Goal: Task Accomplishment & Management: Manage account settings

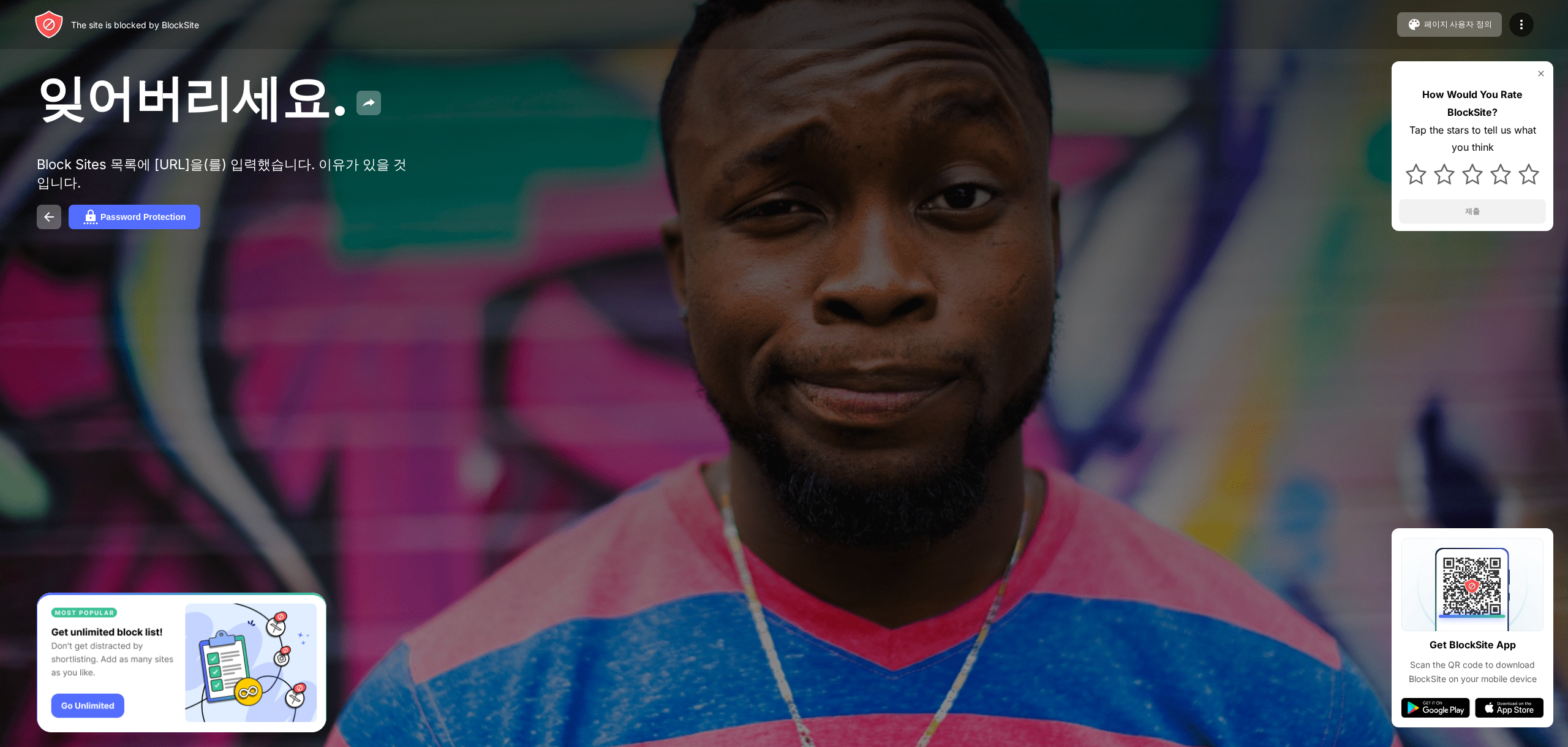
drag, startPoint x: 545, startPoint y: 241, endPoint x: 572, endPoint y: 226, distance: 30.9
click at [556, 233] on div "잊어버리세요. Block Sites 목록에 youtube.com을(를) 입력했습니다. 이유가 있을 것입니다. Password Protectio…" at bounding box center [784, 148] width 1568 height 295
click at [114, 215] on button "Password Protection" at bounding box center [134, 217] width 132 height 25
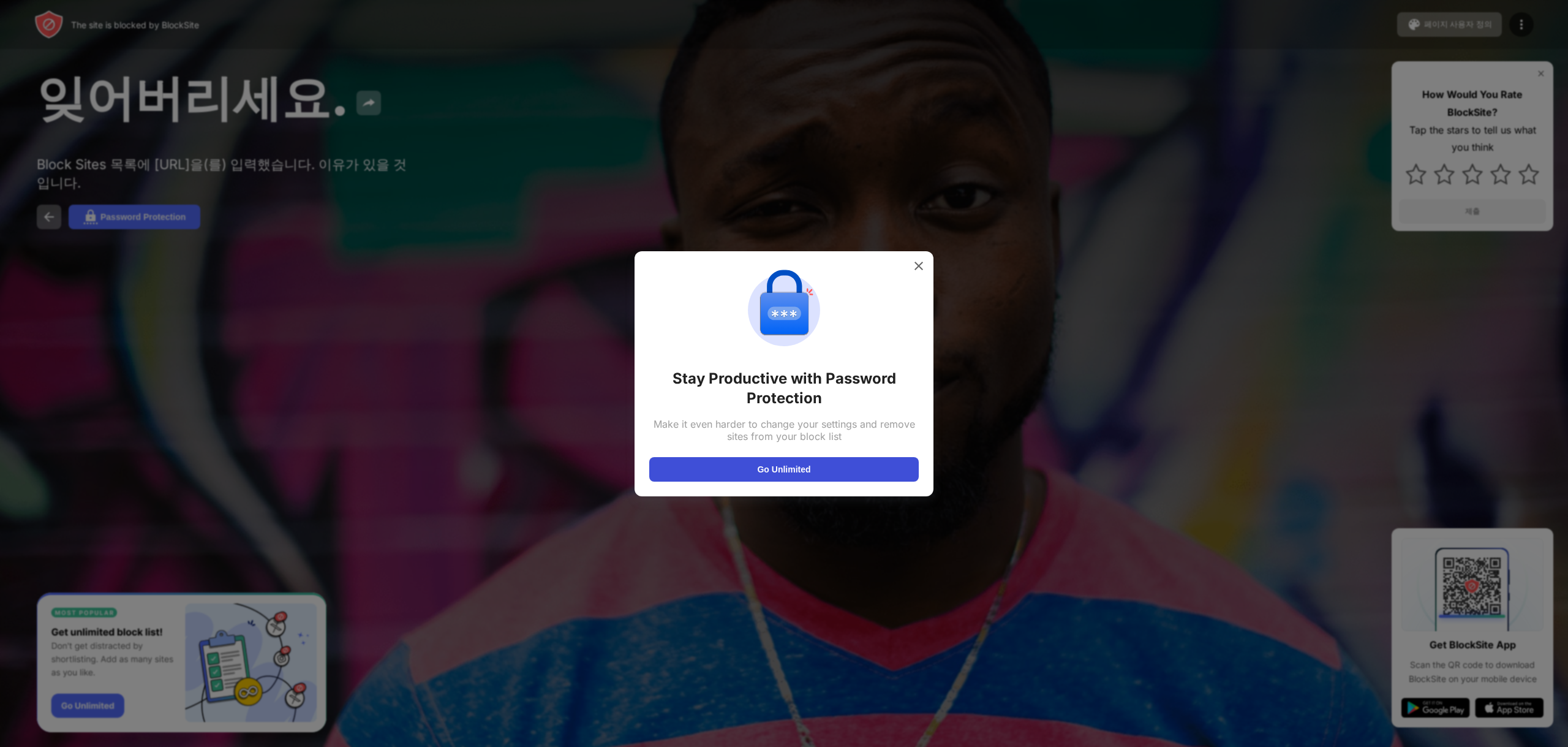
click at [756, 461] on button "Go Unlimited" at bounding box center [784, 470] width 270 height 25
drag, startPoint x: 1527, startPoint y: 414, endPoint x: 1501, endPoint y: 392, distance: 34.1
click at [1507, 397] on div at bounding box center [784, 373] width 1568 height 747
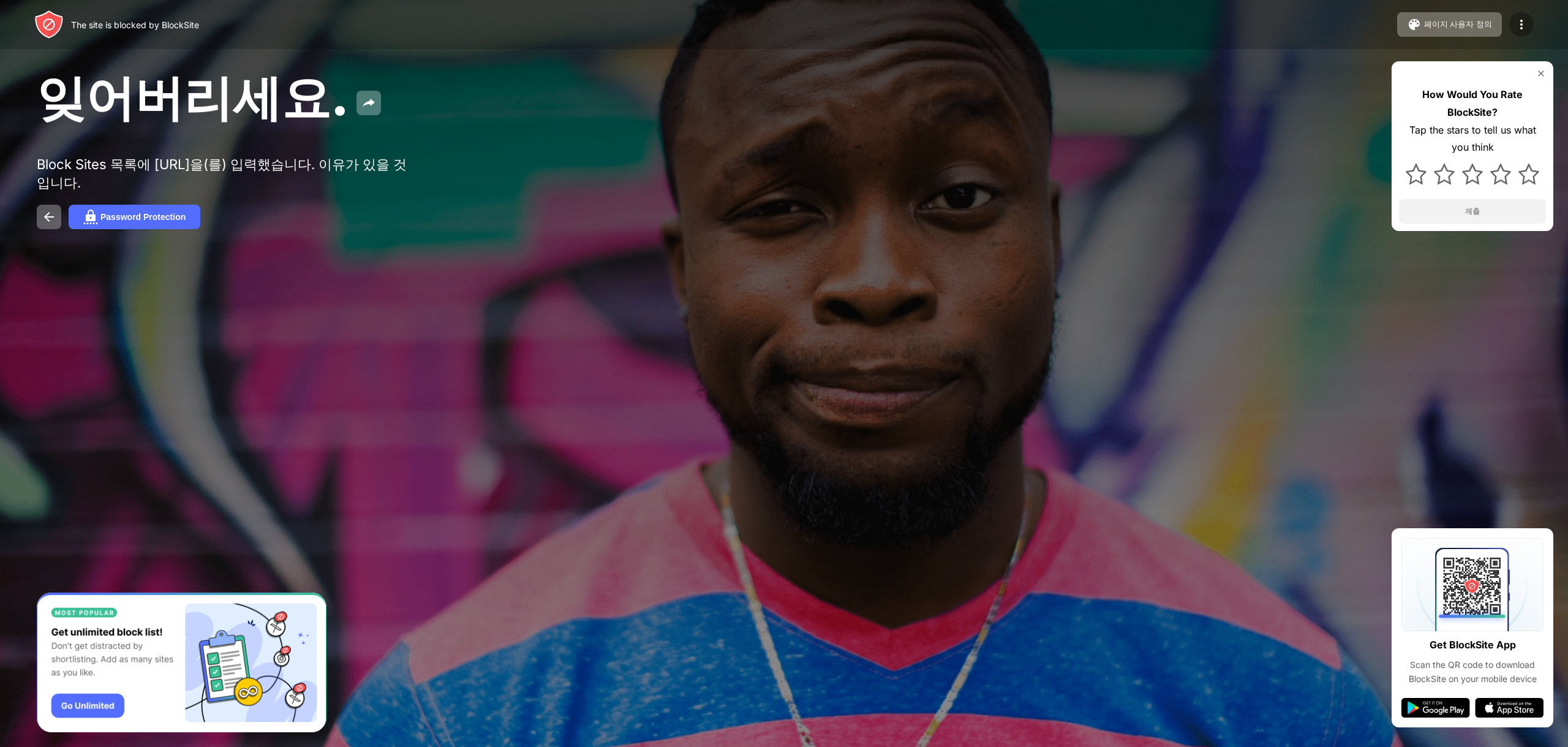
click at [1518, 23] on img at bounding box center [1521, 24] width 14 height 14
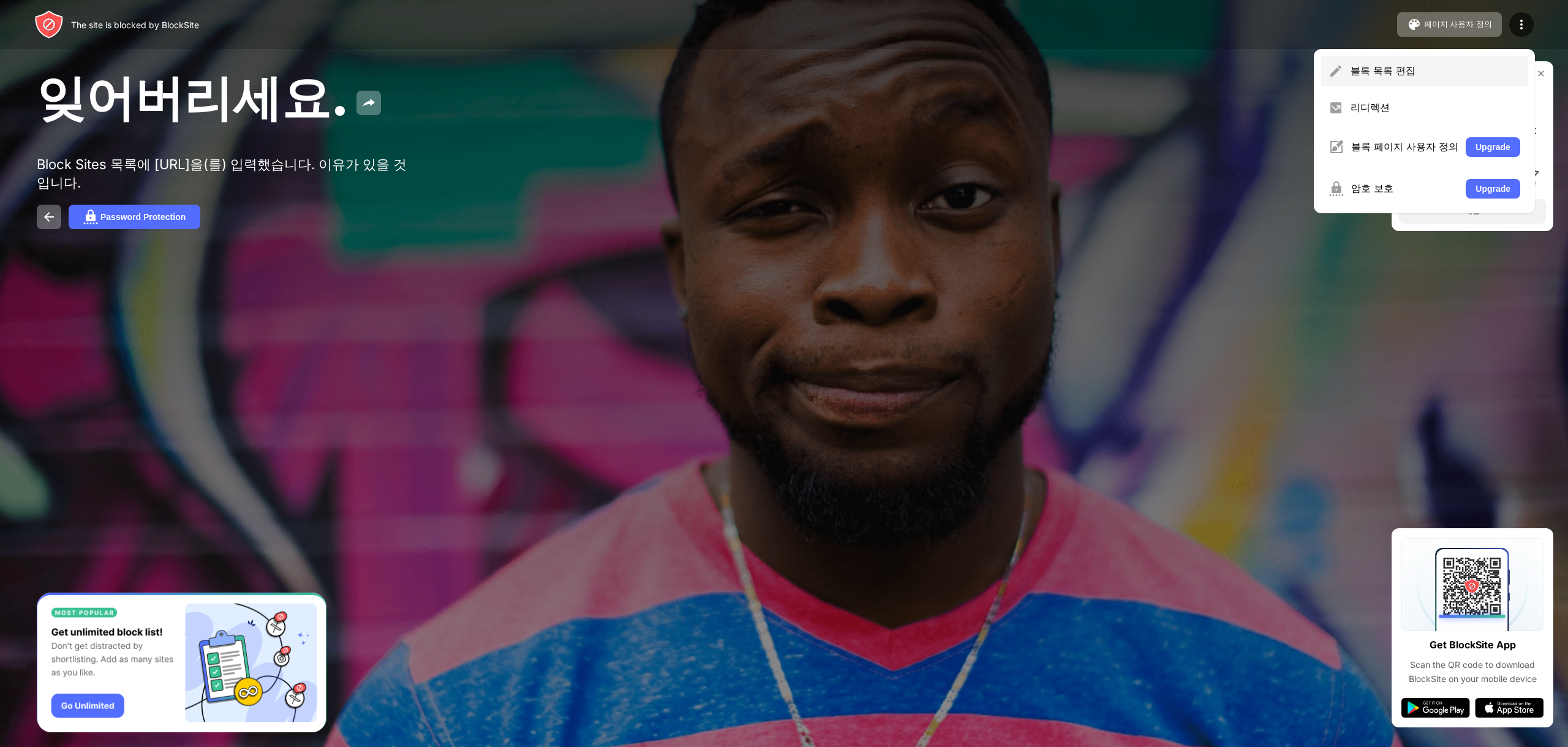
click at [1423, 77] on div "블록 목록 편집" at bounding box center [1436, 71] width 170 height 14
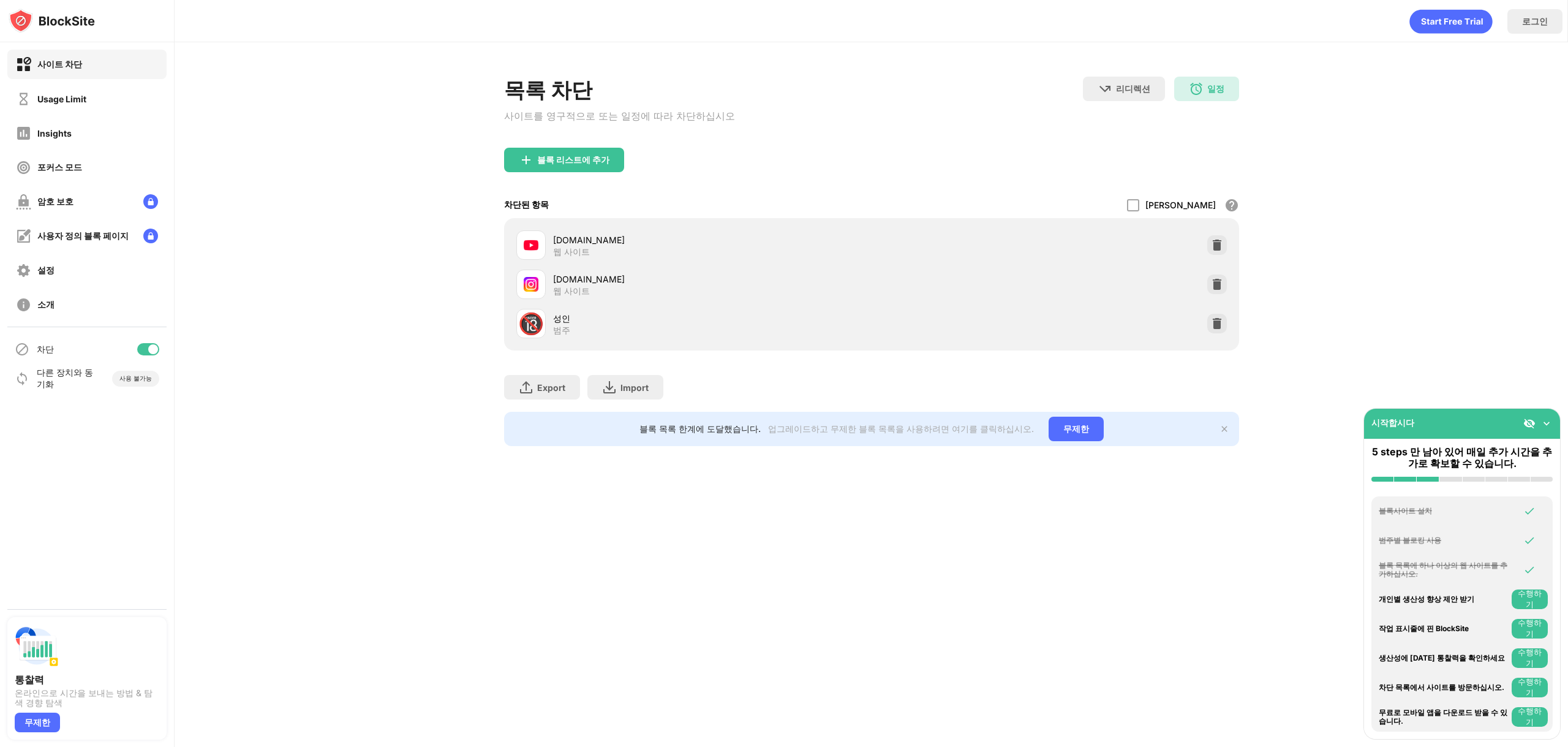
click at [1196, 245] on div "youtube.com 웹 사이트" at bounding box center [872, 245] width 721 height 39
click at [1218, 240] on div at bounding box center [1217, 245] width 19 height 19
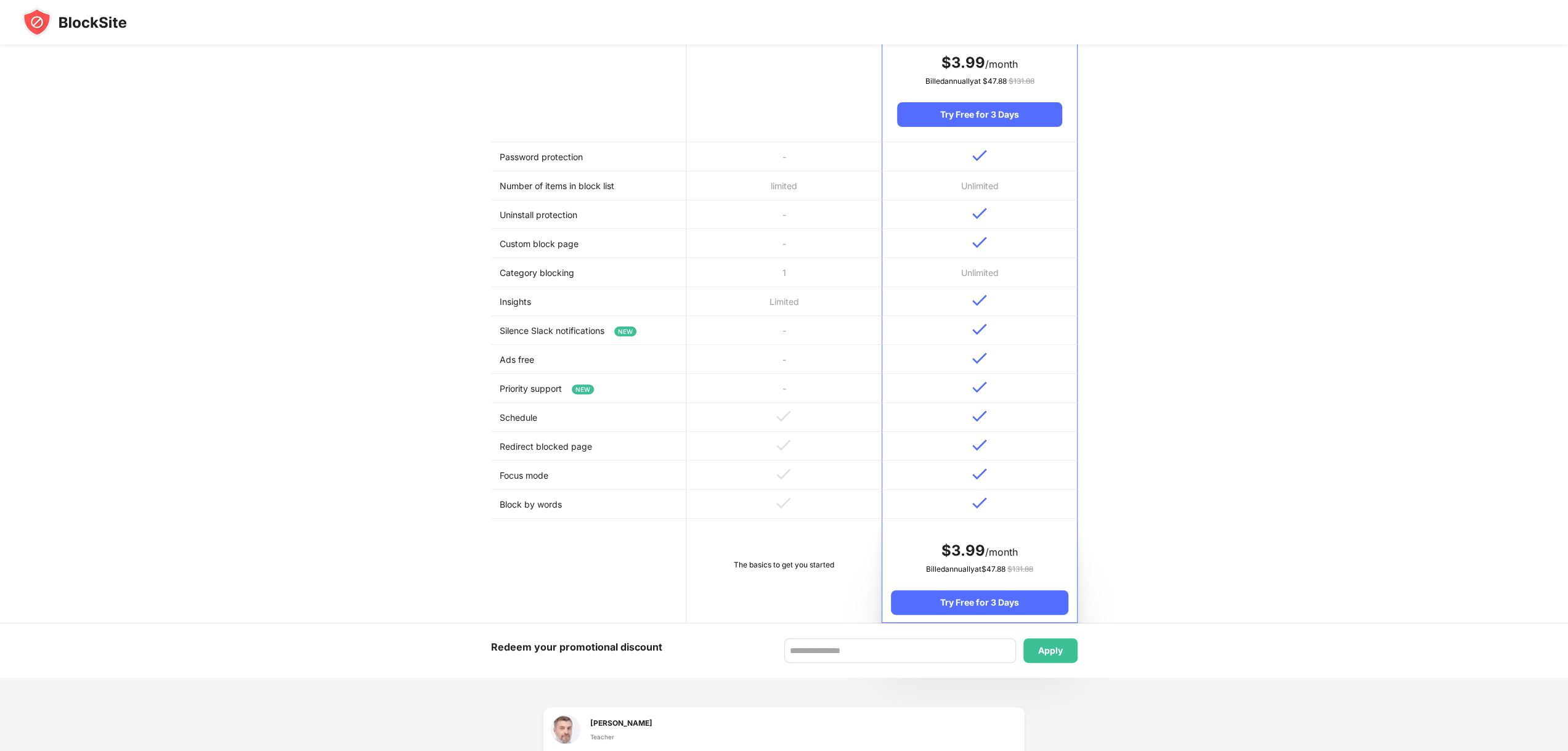
scroll to position [17, 0]
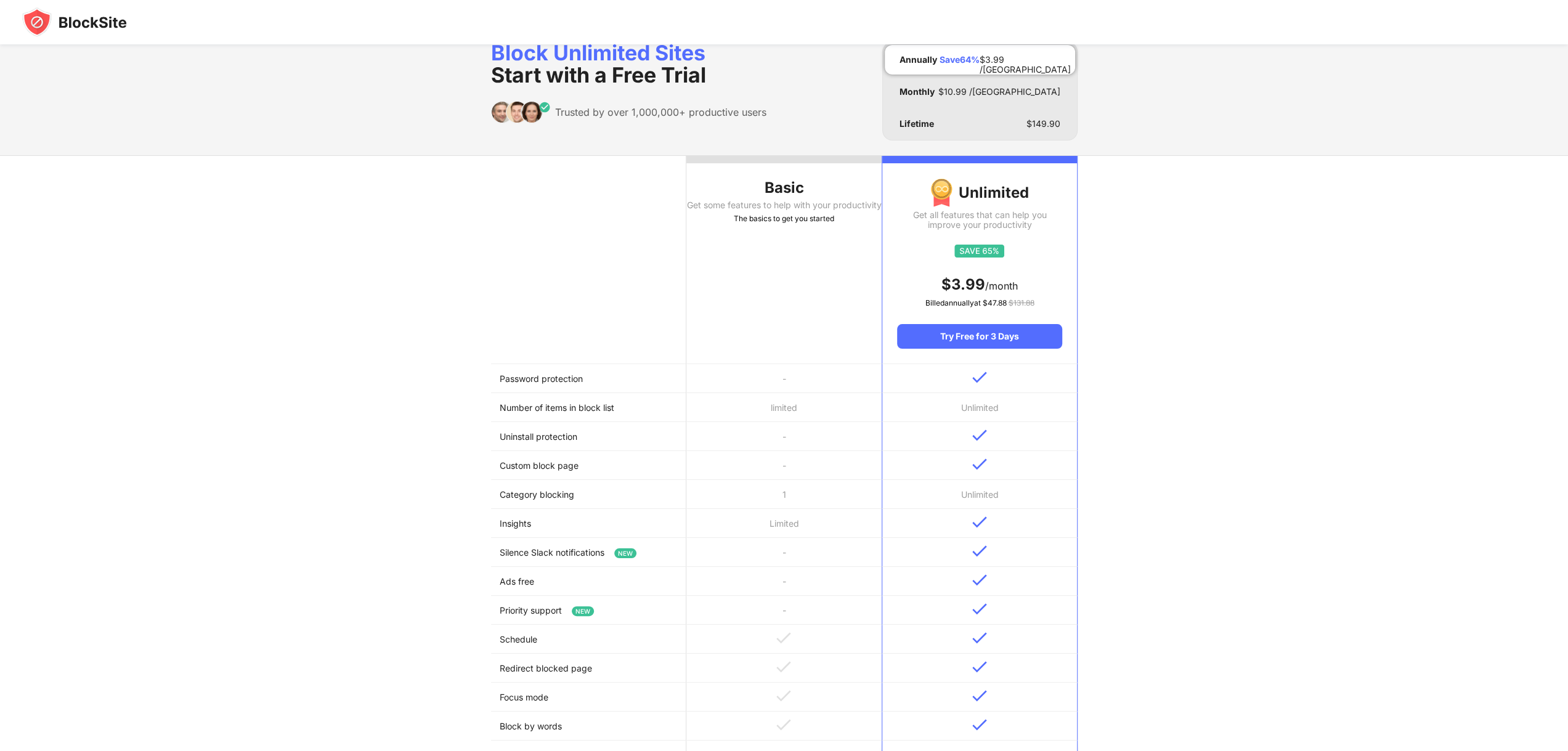
drag, startPoint x: 297, startPoint y: 490, endPoint x: 245, endPoint y: 444, distance: 69.4
